Goal: Information Seeking & Learning: Find specific page/section

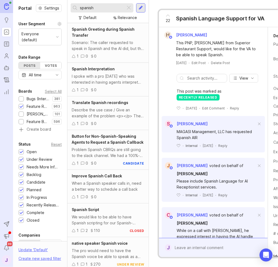
drag, startPoint x: 130, startPoint y: 6, endPoint x: 116, endPoint y: 8, distance: 14.5
click at [130, 6] on div at bounding box center [129, 7] width 7 height 7
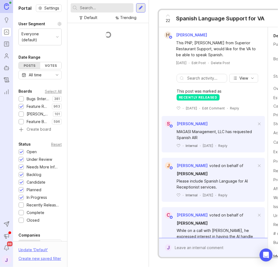
click at [113, 8] on input "text" at bounding box center [105, 8] width 51 height 6
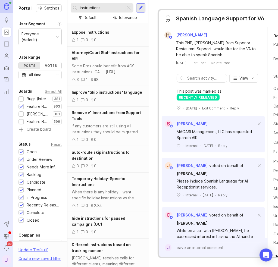
scroll to position [82, 0]
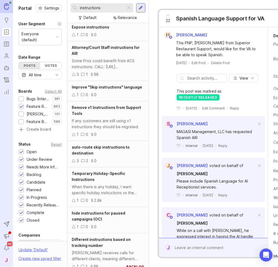
type input "instructions"
click at [130, 5] on div at bounding box center [129, 7] width 7 height 7
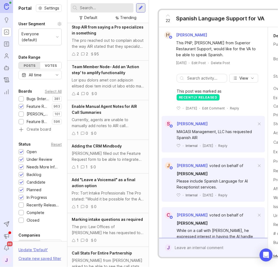
click at [115, 11] on input "text" at bounding box center [105, 8] width 51 height 6
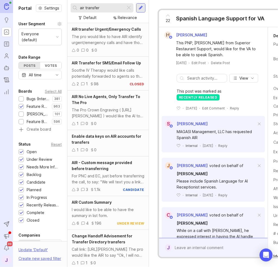
type input "air transfer"
click at [110, 39] on div "The pro would like to have AIR identify urgent/emergency calls and have those c…" at bounding box center [108, 40] width 73 height 12
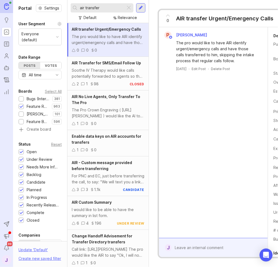
click at [115, 65] on div "AIR Transfer for SMS/Email Follow Up" at bounding box center [108, 63] width 73 height 6
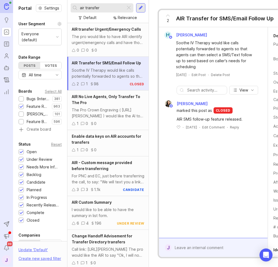
click at [109, 108] on div "The Pro Crown Engraving ( [URL][PERSON_NAME] ) would like the AI to not transfe…" at bounding box center [108, 113] width 73 height 12
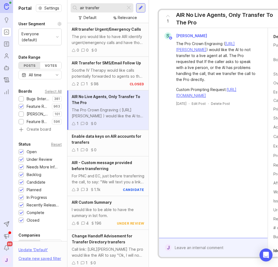
click at [114, 138] on span "Enable data keys on AIR accounts for transfers" at bounding box center [107, 139] width 70 height 11
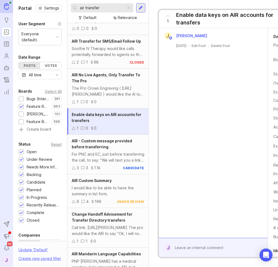
scroll to position [82, 0]
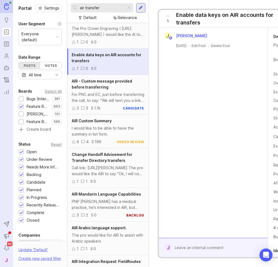
click at [115, 92] on div "For PNC and EC, just before transferring the call, to say: "We will text you a …" at bounding box center [108, 98] width 73 height 12
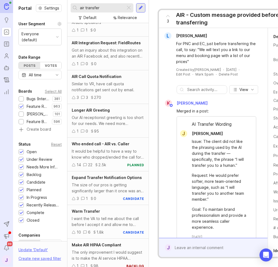
scroll to position [326, 0]
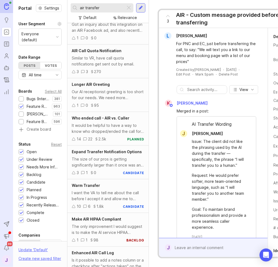
click at [112, 163] on div "The size of our pros is getting significantly larger than it once was and many …" at bounding box center [108, 162] width 73 height 12
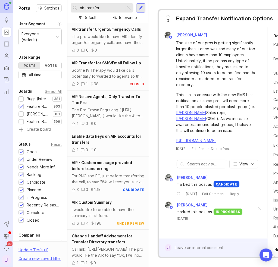
click at [139, 7] on div at bounding box center [141, 7] width 4 height 5
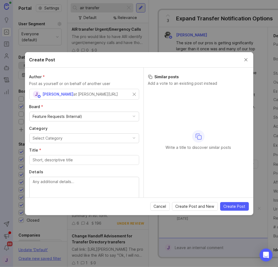
drag, startPoint x: 148, startPoint y: 55, endPoint x: 146, endPoint y: 52, distance: 4.3
